Goal: Task Accomplishment & Management: Use online tool/utility

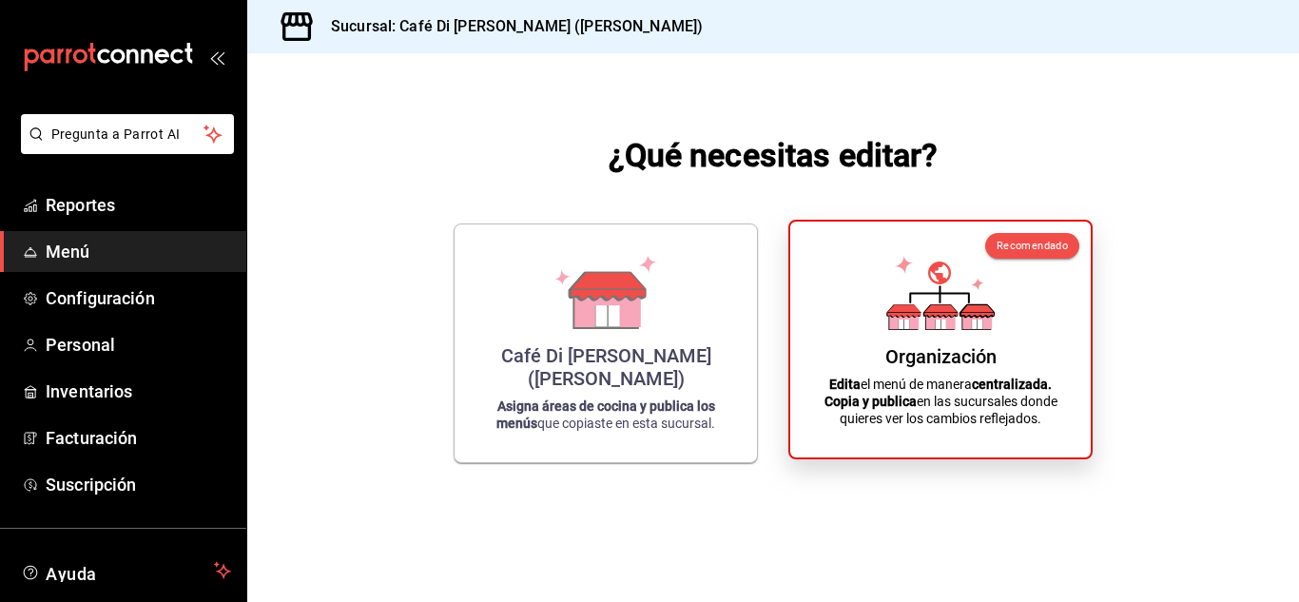
click at [964, 313] on icon at bounding box center [976, 310] width 33 height 12
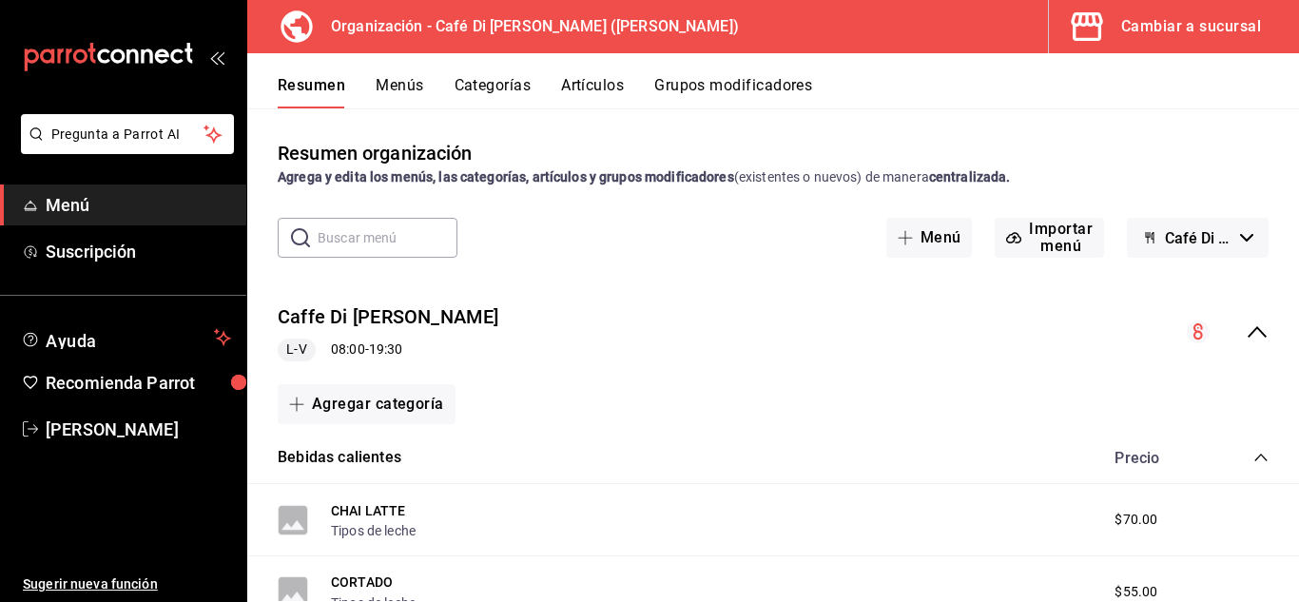
click at [601, 81] on button "Artículos" at bounding box center [592, 92] width 63 height 32
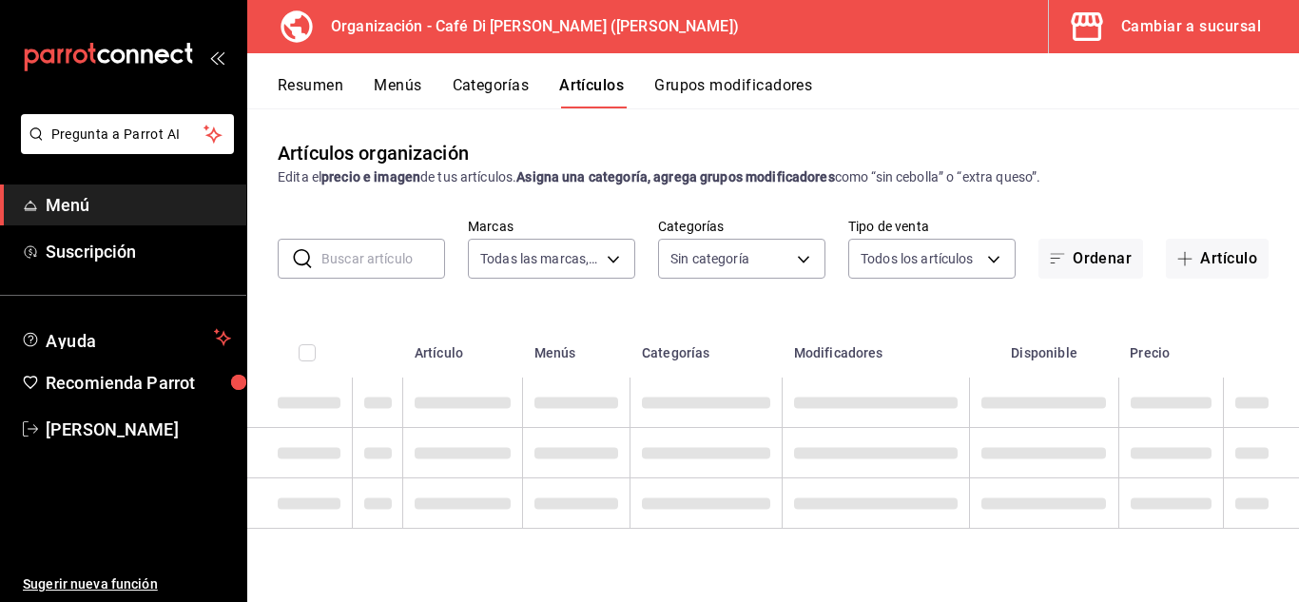
type input "b4077a34-ddc8-4c06-86ab-ce41dd4f69da"
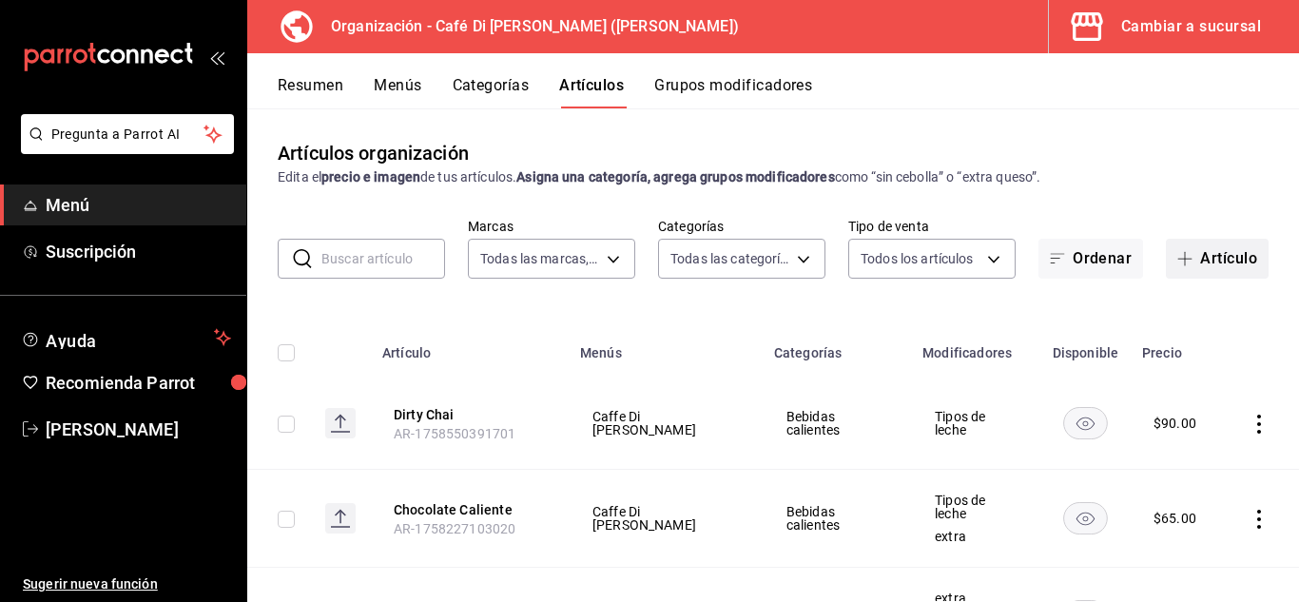
type input "8b27e615-9384-4f3f-9cf4-44fdceb33c84,e1582540-333d-4a9b-8e9c-5618bf41f1b9,08e1b…"
click at [1196, 264] on button "Artículo" at bounding box center [1217, 259] width 103 height 40
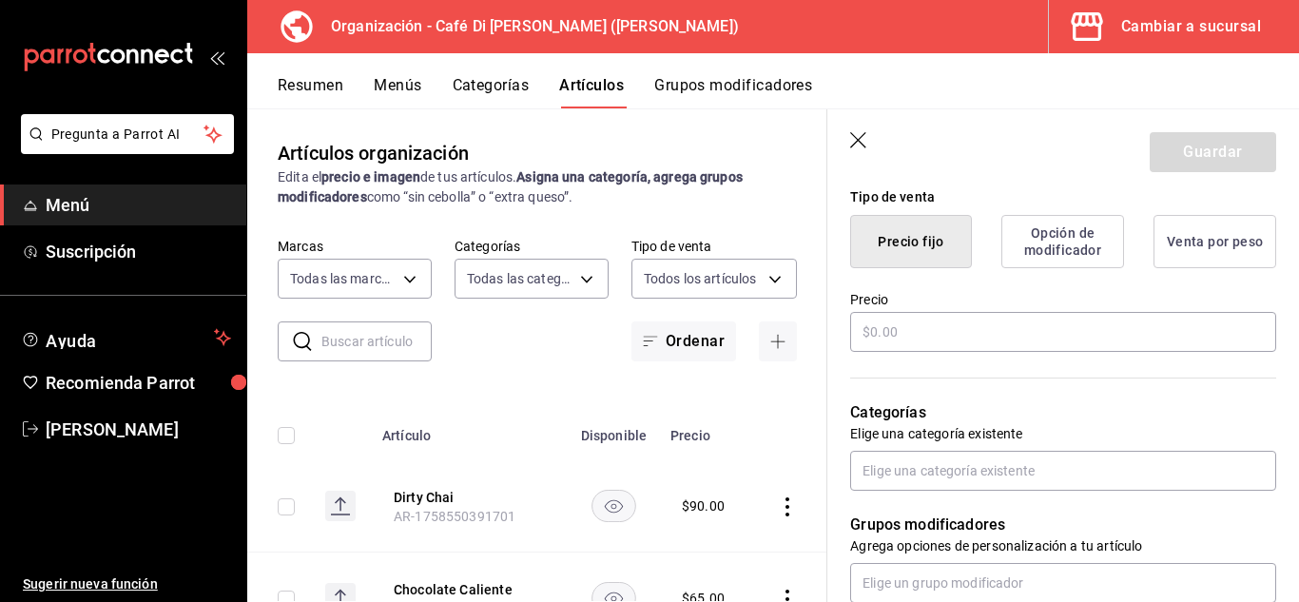
scroll to position [511, 0]
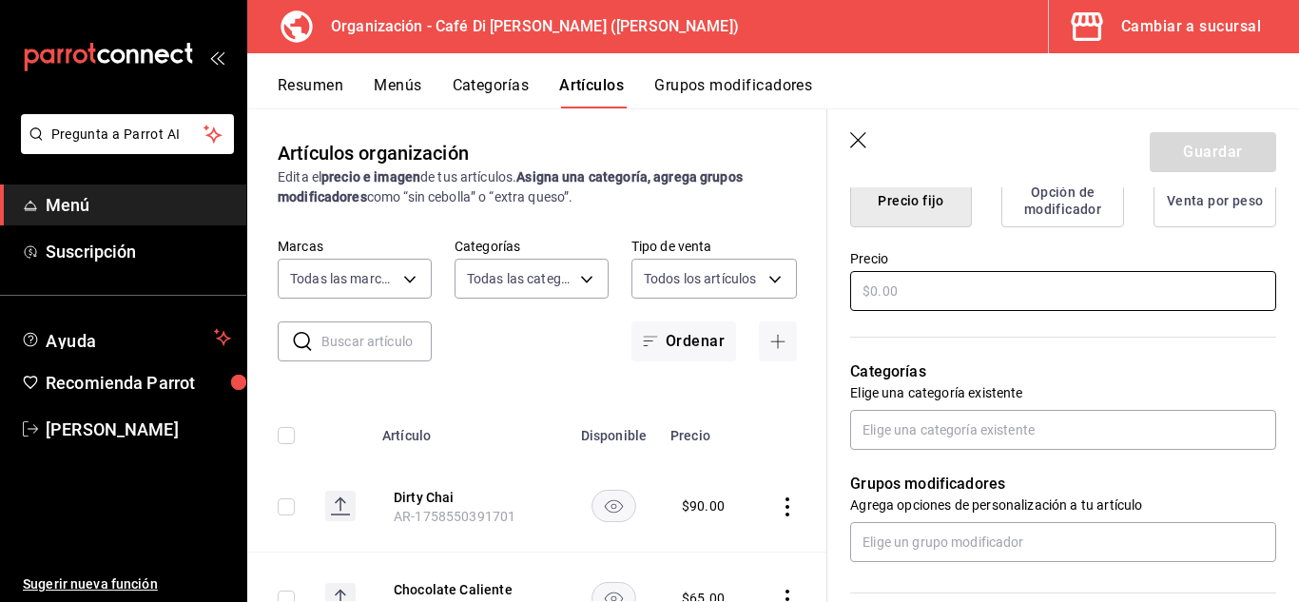
type input "Tarta Di [PERSON_NAME]"
click at [1115, 299] on input "text" at bounding box center [1063, 291] width 426 height 40
type input "$80.00"
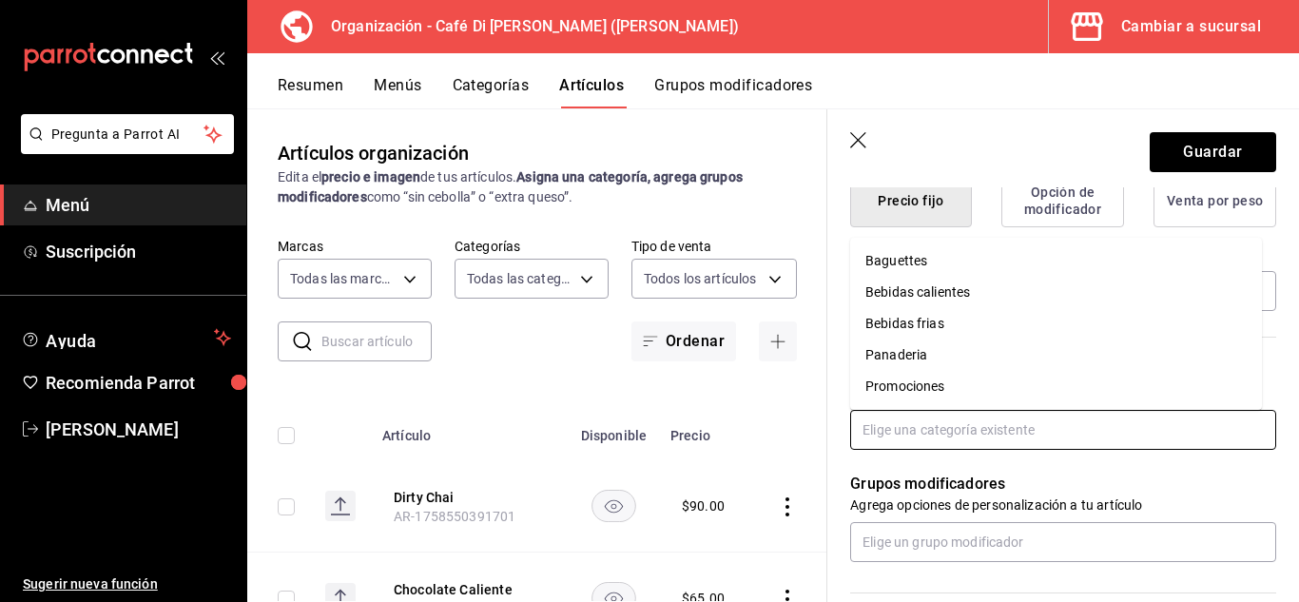
click at [1098, 435] on input "text" at bounding box center [1063, 430] width 426 height 40
click at [913, 364] on li "Panaderia" at bounding box center [1056, 354] width 412 height 31
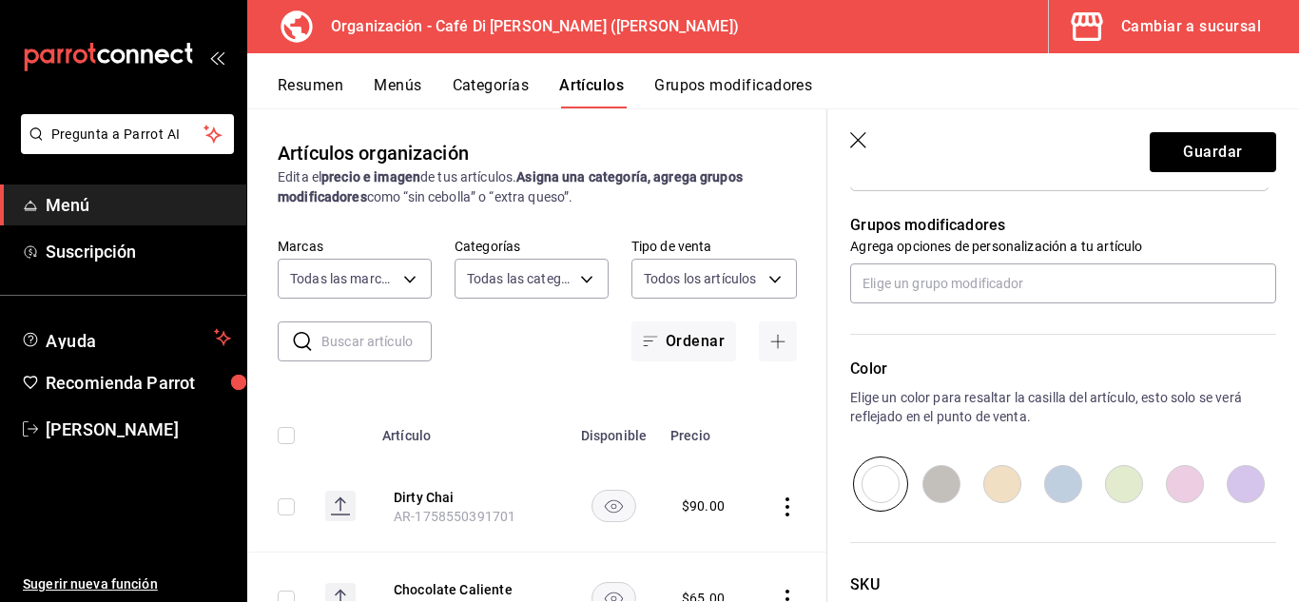
scroll to position [842, 0]
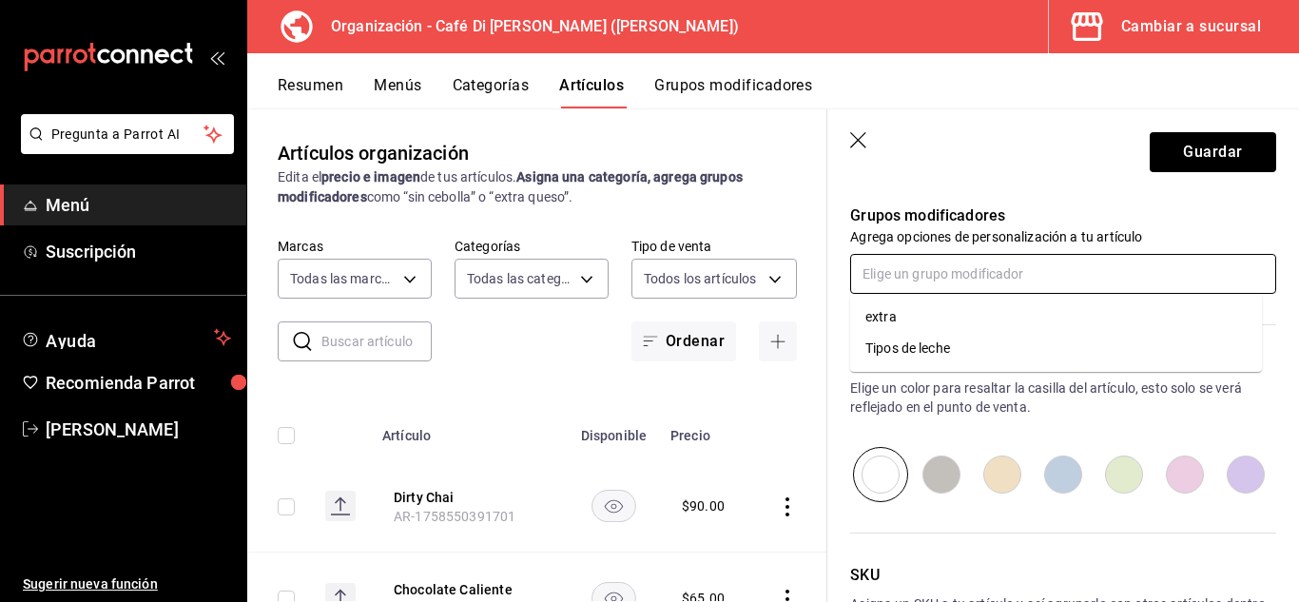
click at [1034, 282] on input "text" at bounding box center [1063, 274] width 426 height 40
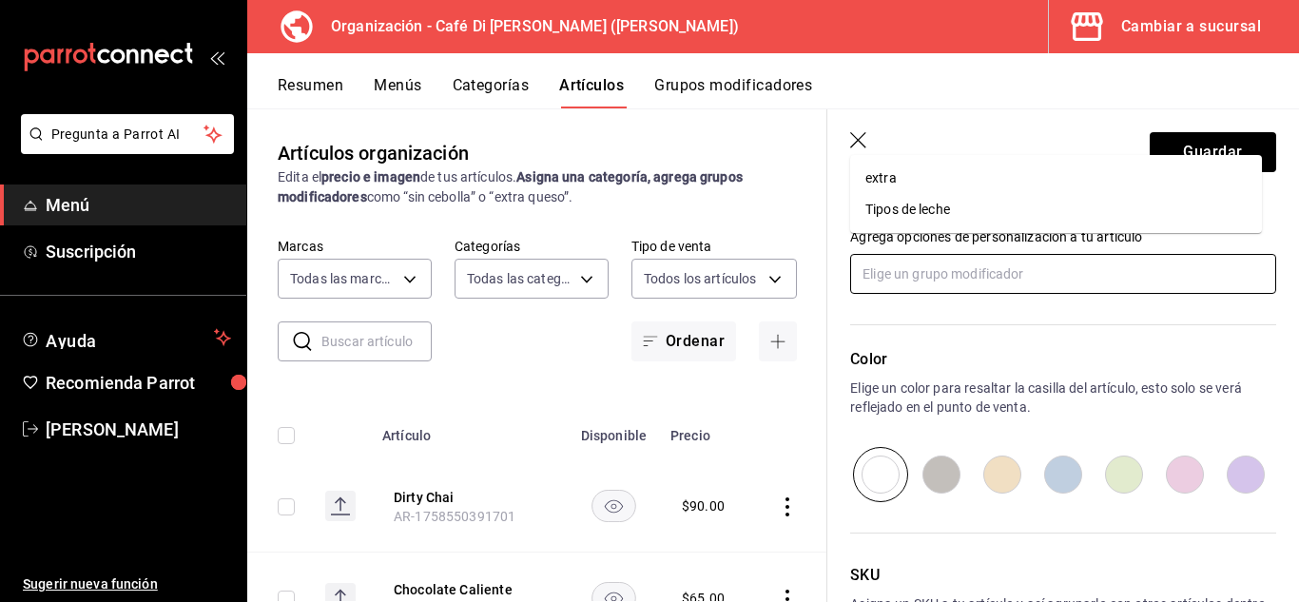
scroll to position [981, 0]
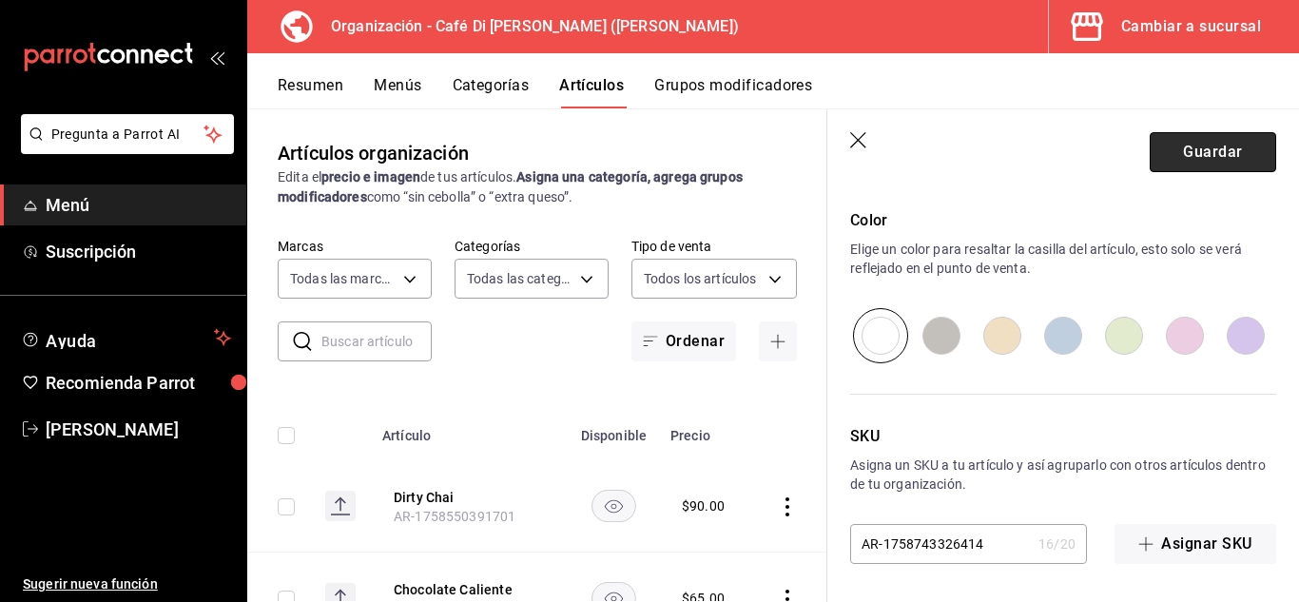
click at [1185, 146] on button "Guardar" at bounding box center [1212, 152] width 126 height 40
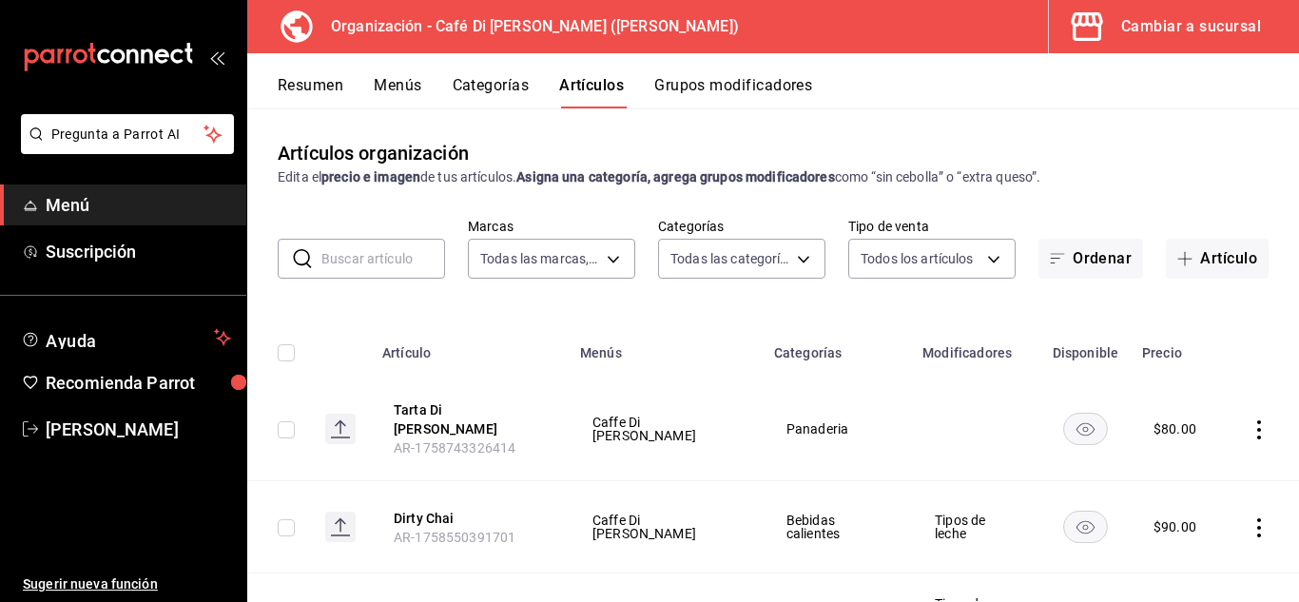
click at [387, 83] on button "Menús" at bounding box center [398, 92] width 48 height 32
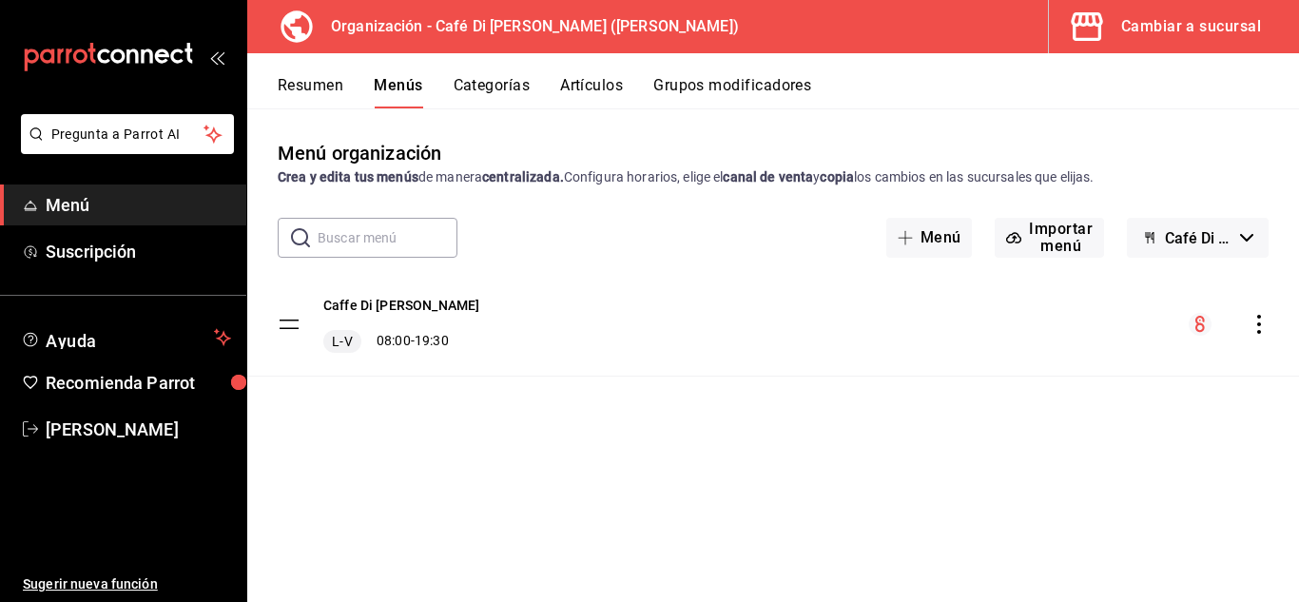
click at [1262, 325] on icon "actions" at bounding box center [1258, 324] width 19 height 19
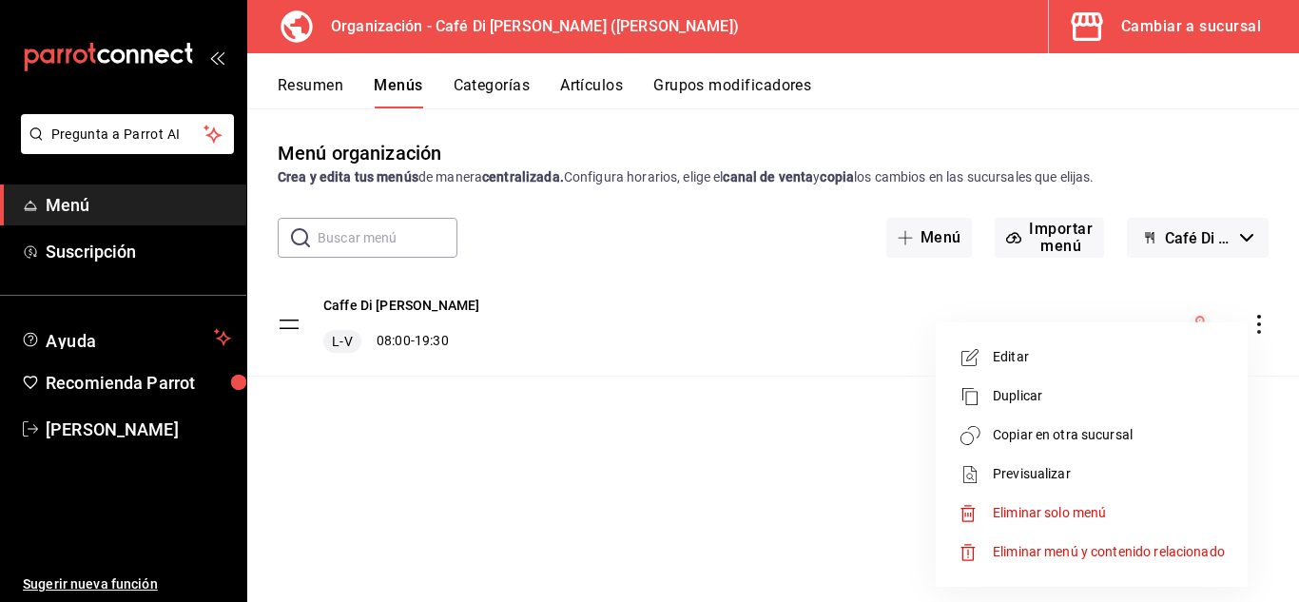
click at [1089, 434] on span "Copiar en otra sucursal" at bounding box center [1108, 435] width 232 height 20
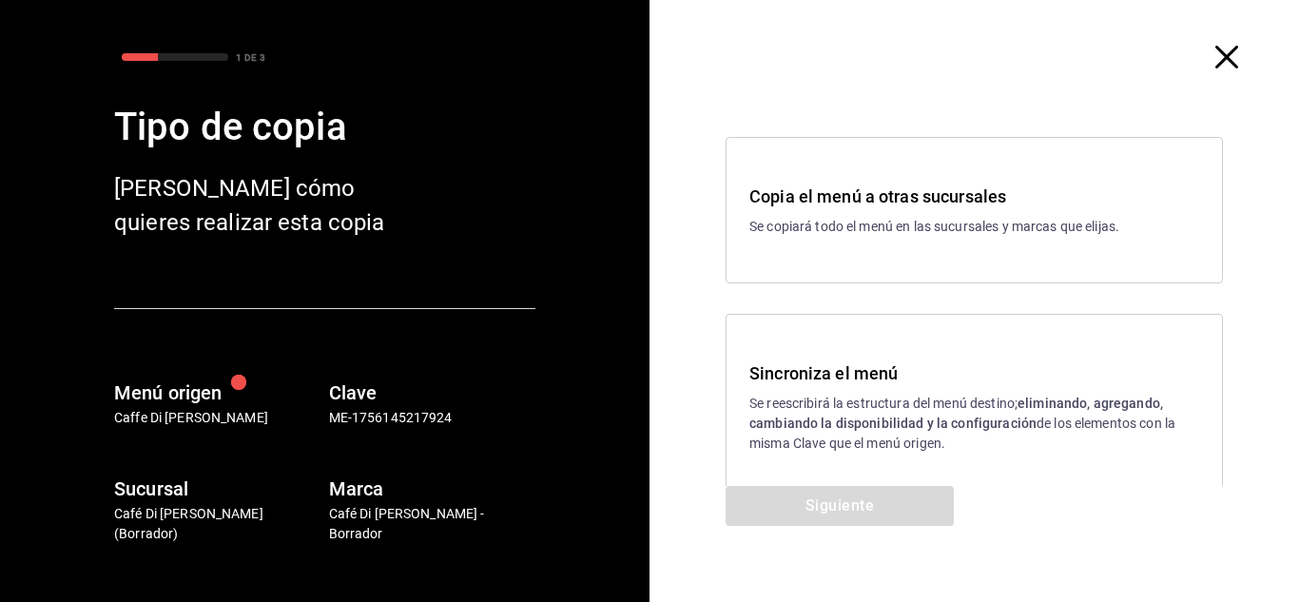
click at [775, 387] on div "Sincroniza el menú Se reescribirá la estructura del menú destino; eliminando, a…" at bounding box center [974, 406] width 450 height 93
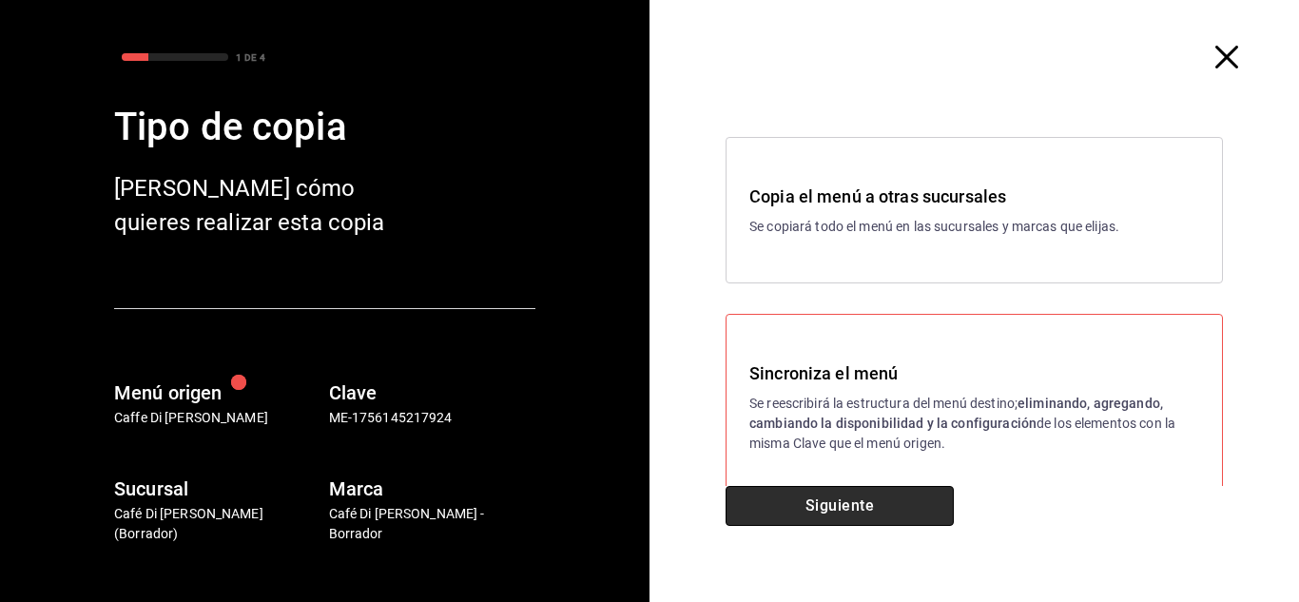
click at [819, 511] on button "Siguiente" at bounding box center [839, 506] width 228 height 40
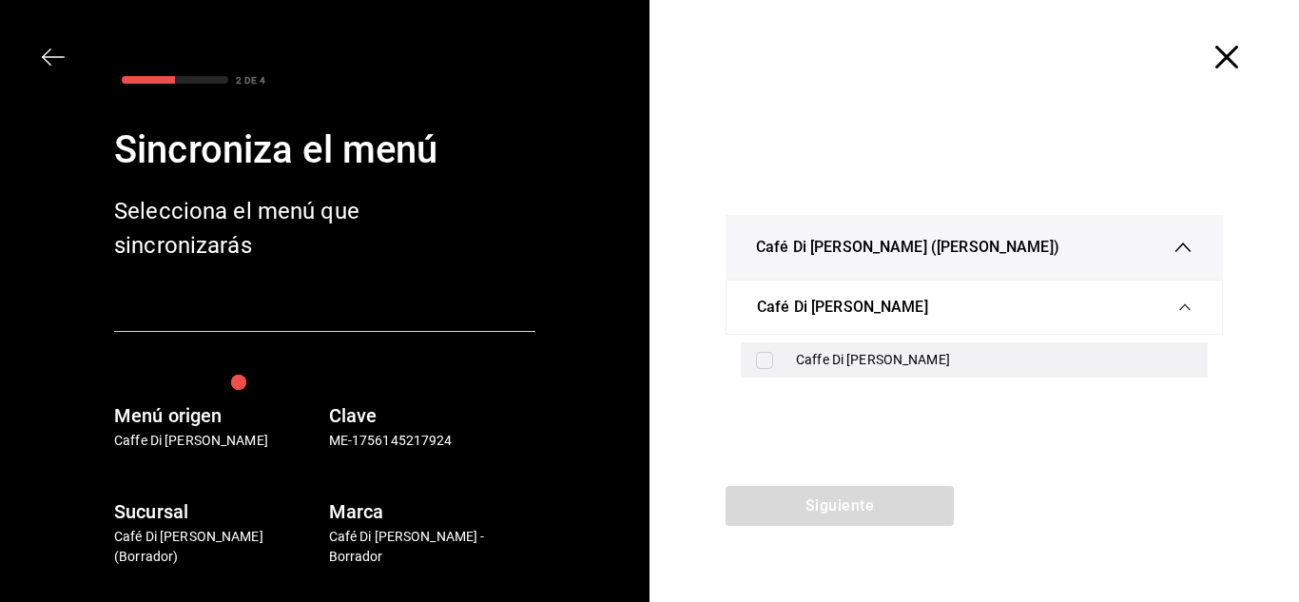
click at [762, 366] on input "checkbox" at bounding box center [764, 360] width 17 height 17
checkbox input "true"
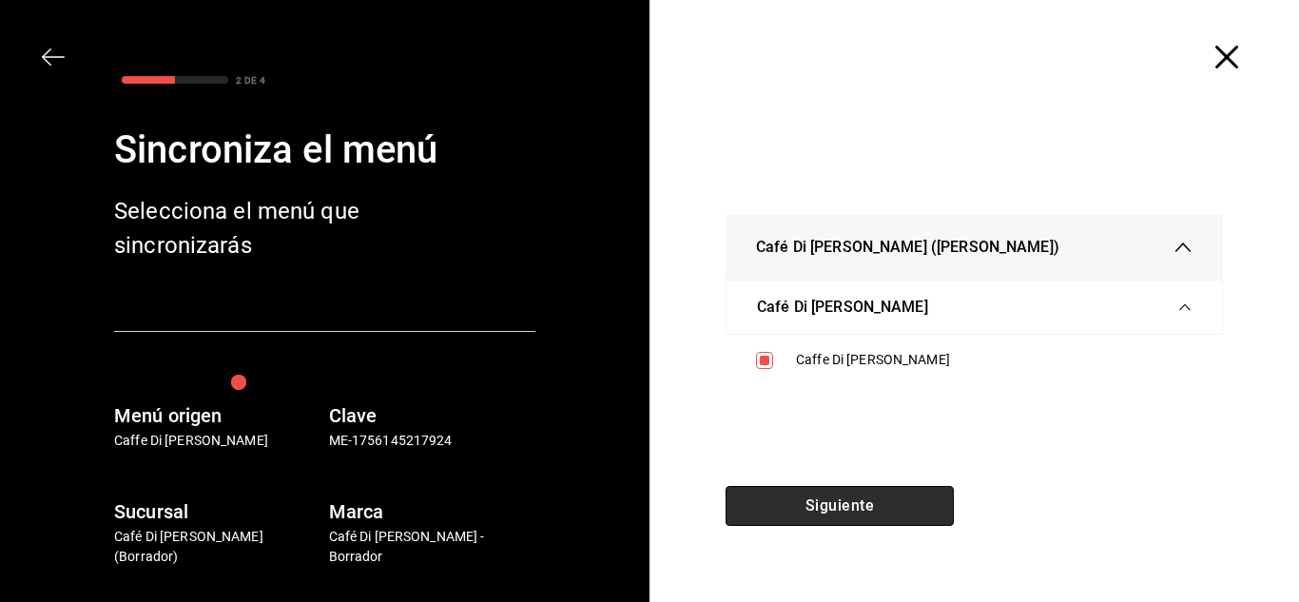
click at [833, 513] on button "Siguiente" at bounding box center [839, 506] width 228 height 40
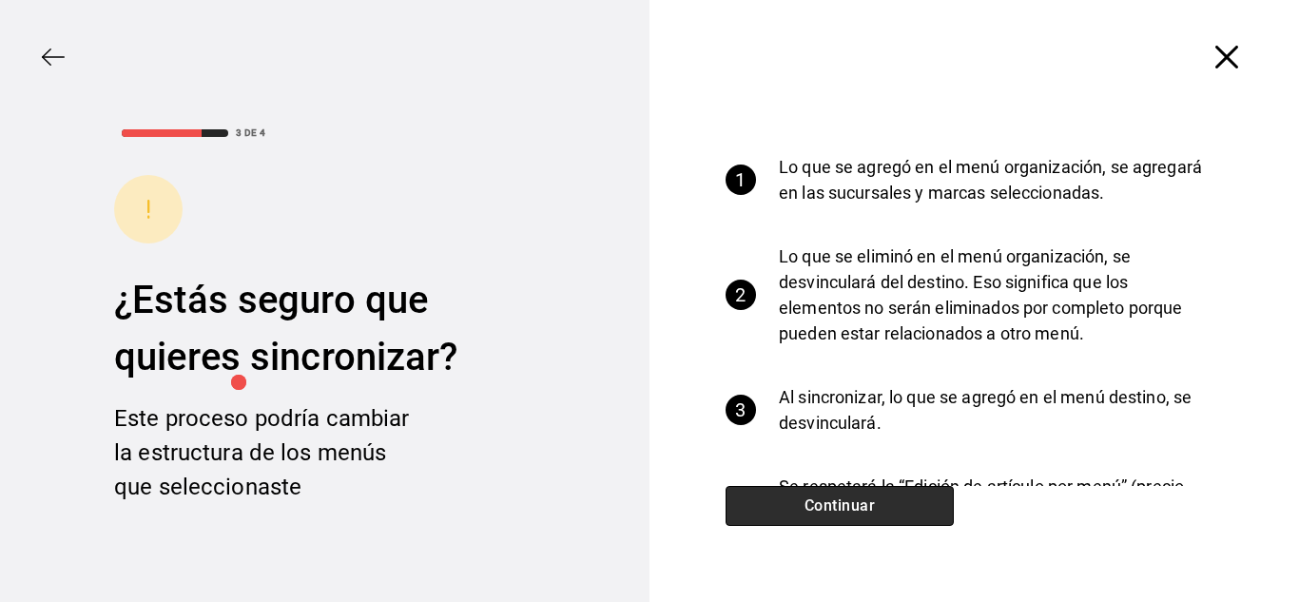
click at [833, 513] on button "Continuar" at bounding box center [839, 506] width 228 height 40
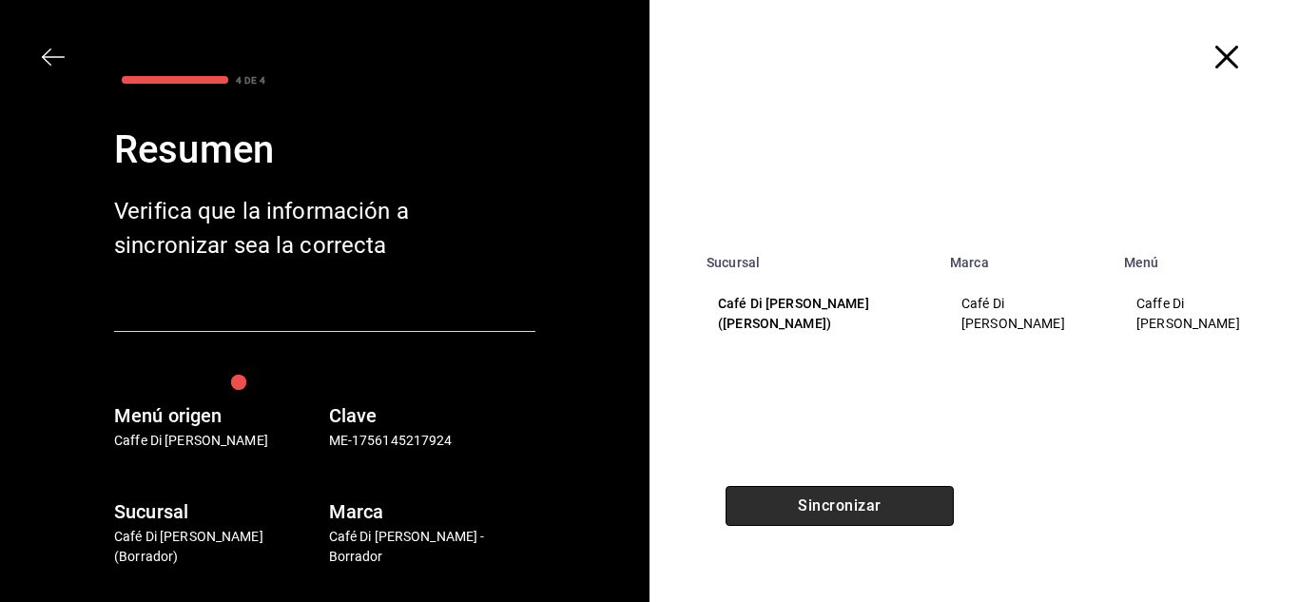
click at [894, 505] on button "Sincronizar" at bounding box center [839, 506] width 228 height 40
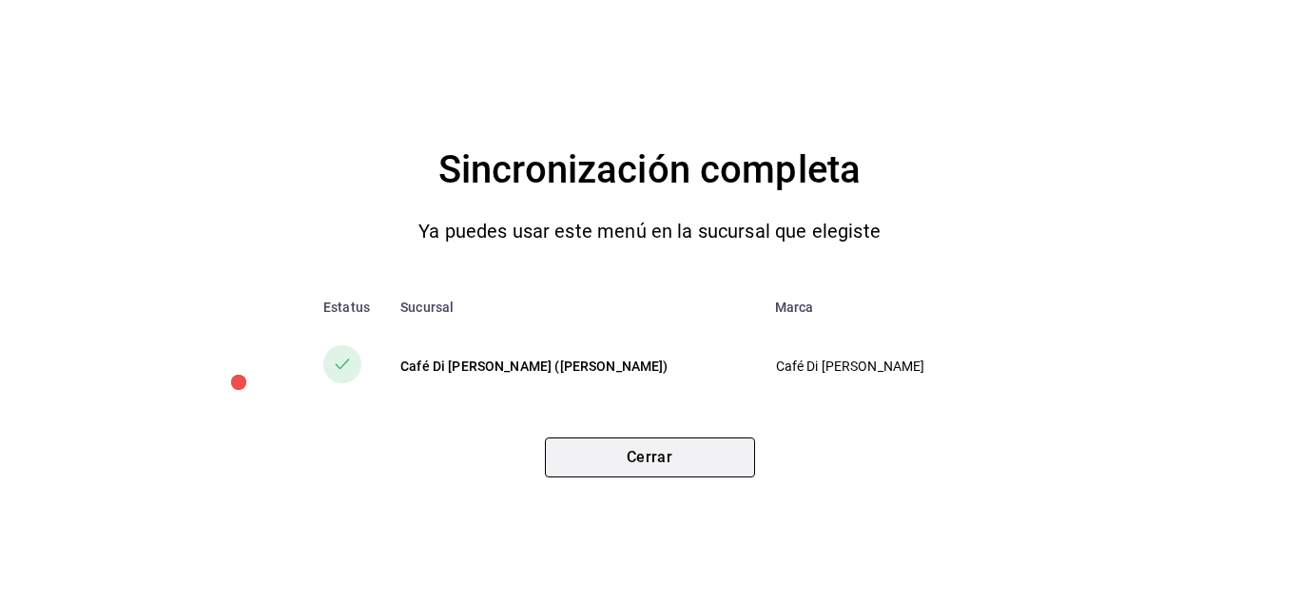
click at [666, 462] on button "Cerrar" at bounding box center [650, 457] width 210 height 40
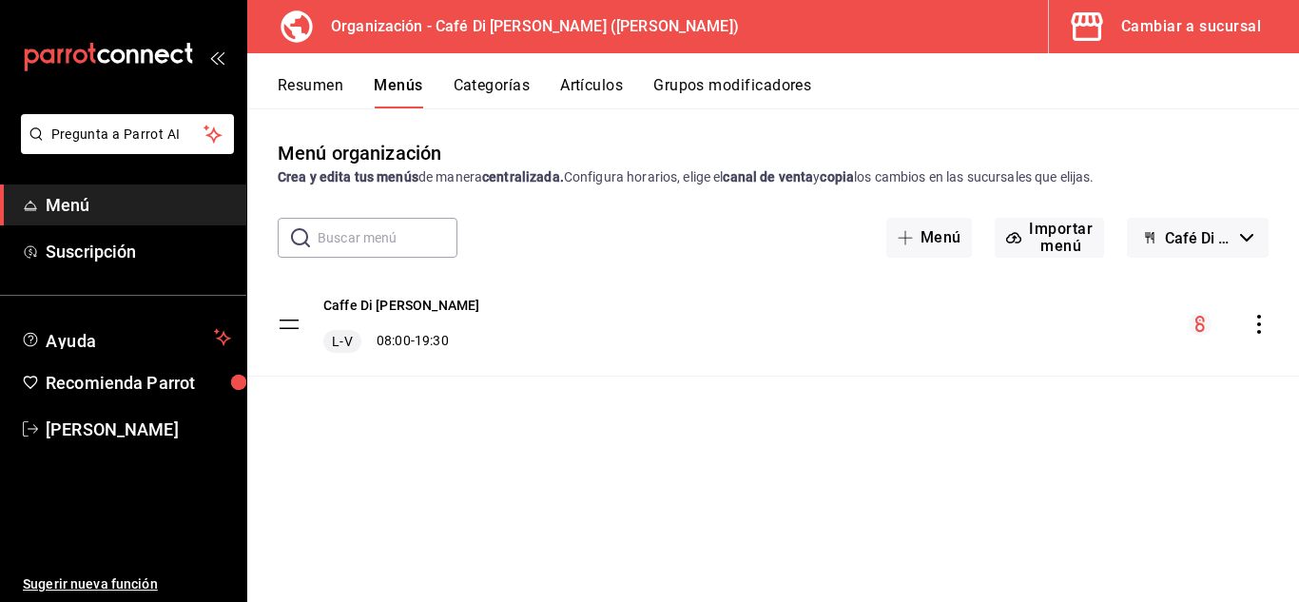
click at [1132, 33] on div "Cambiar a sucursal" at bounding box center [1191, 26] width 140 height 27
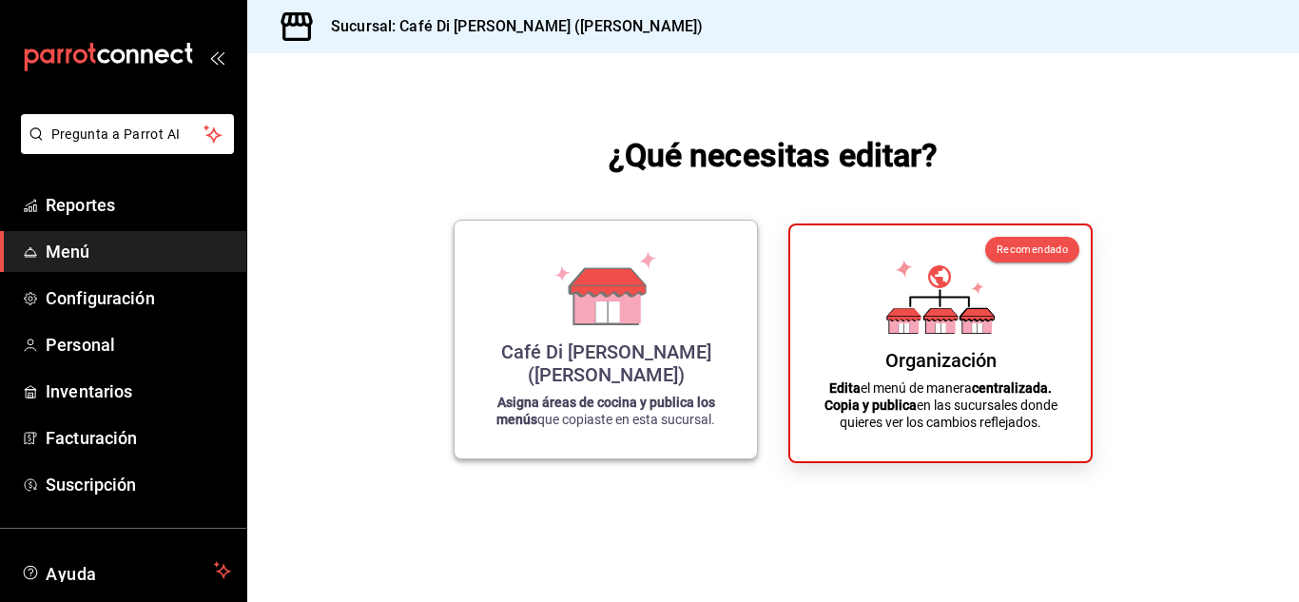
click at [651, 358] on div "Café Di [PERSON_NAME] ([PERSON_NAME]) Asigna áreas de cocina y publica los menú…" at bounding box center [605, 339] width 257 height 207
